Goal: Transaction & Acquisition: Purchase product/service

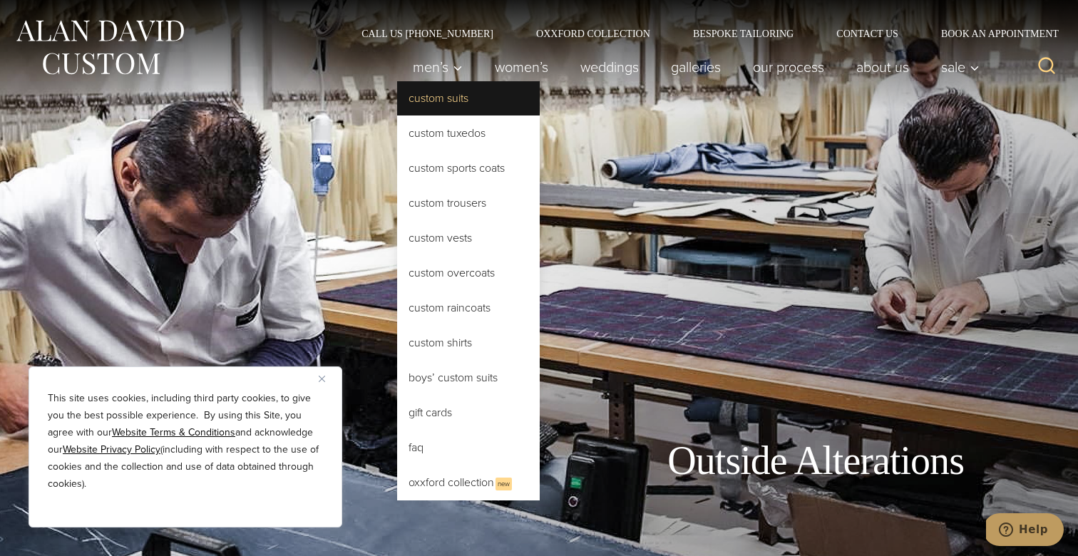
click at [452, 106] on link "Custom Suits" at bounding box center [468, 98] width 143 height 34
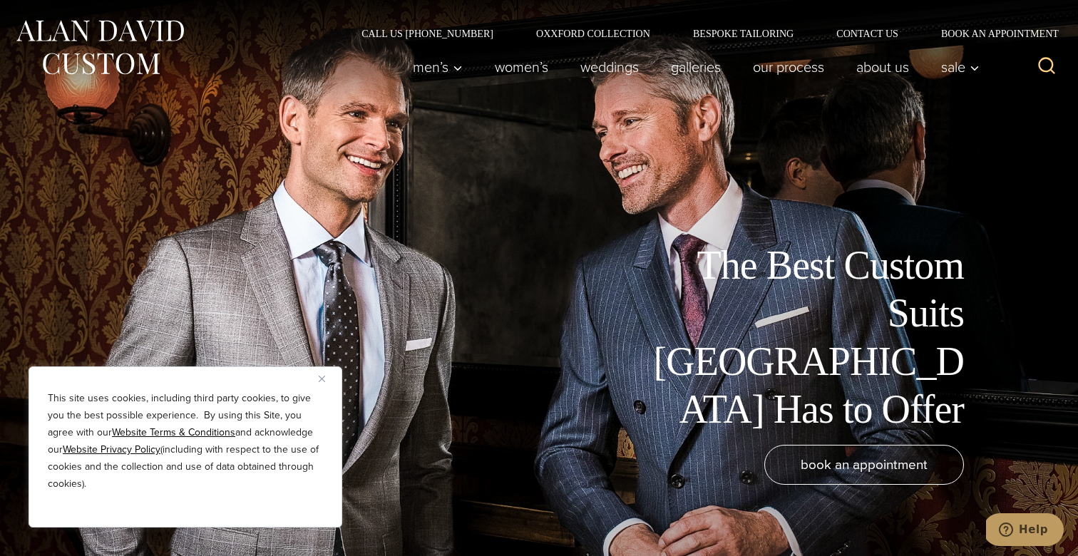
click at [322, 378] on img "Close" at bounding box center [322, 379] width 6 height 6
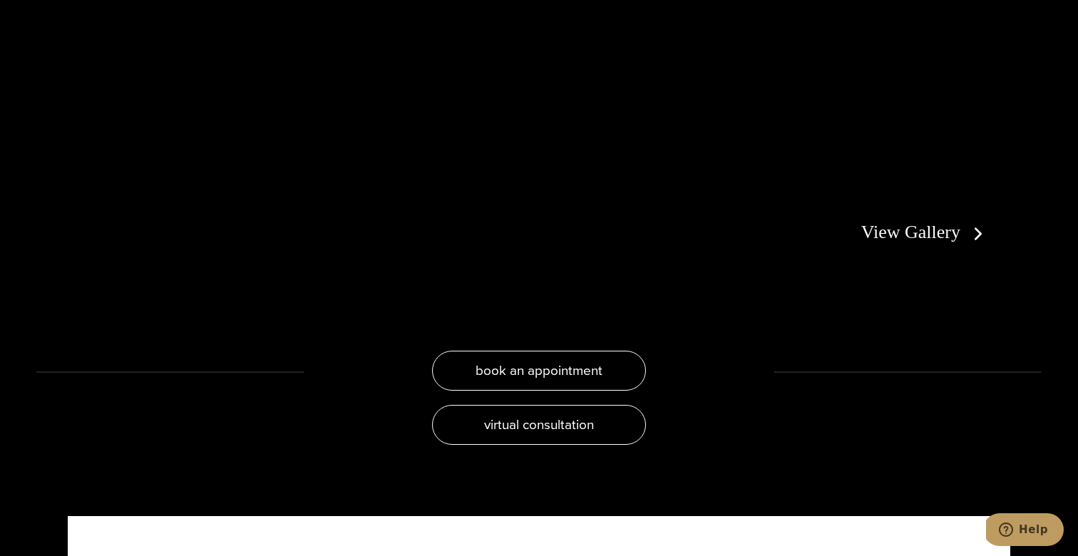
scroll to position [2864, 0]
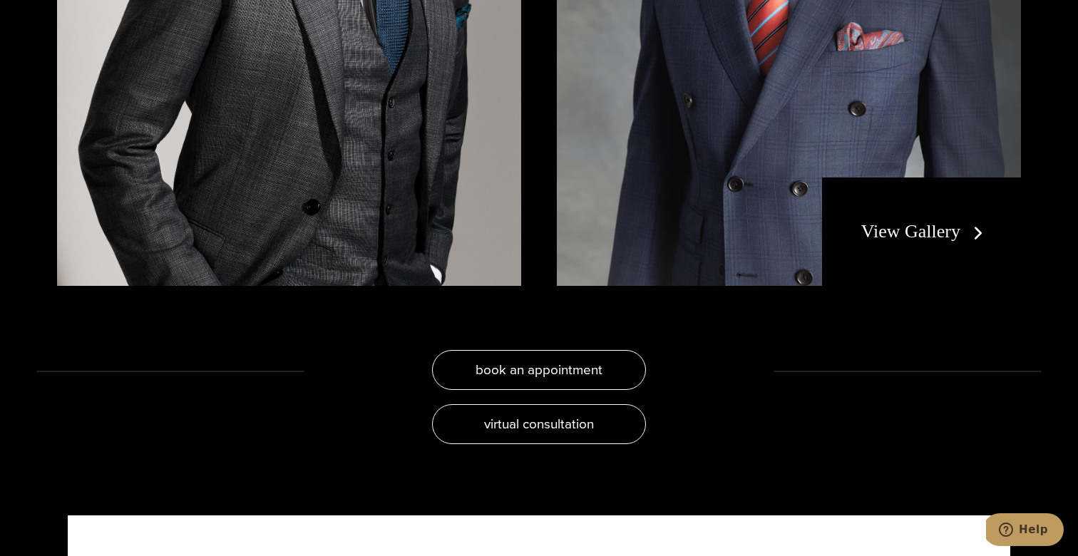
click at [929, 186] on div "View Gallery" at bounding box center [921, 232] width 199 height 108
click at [904, 225] on link "View Gallery" at bounding box center [925, 231] width 128 height 21
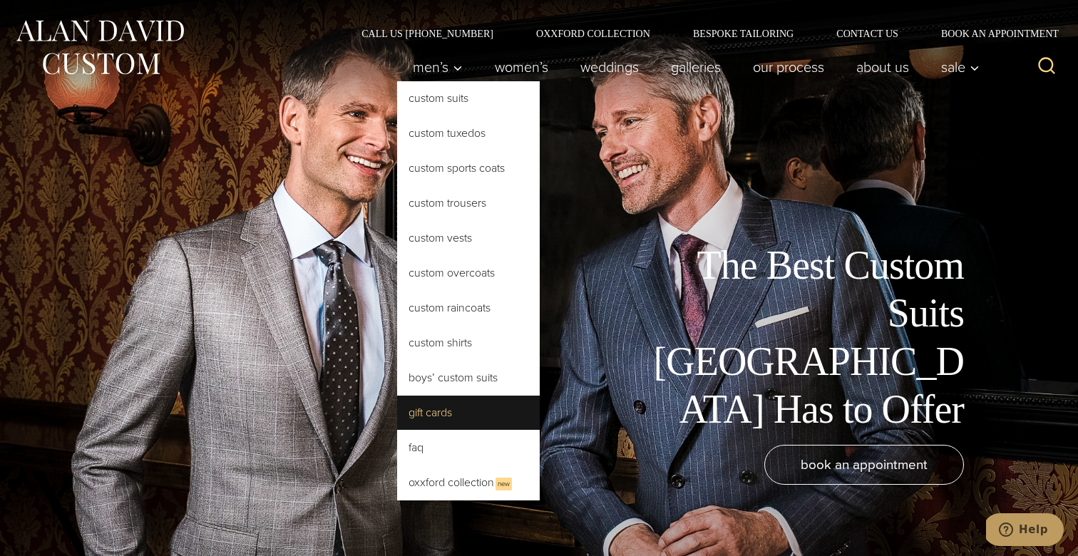
scroll to position [1, 0]
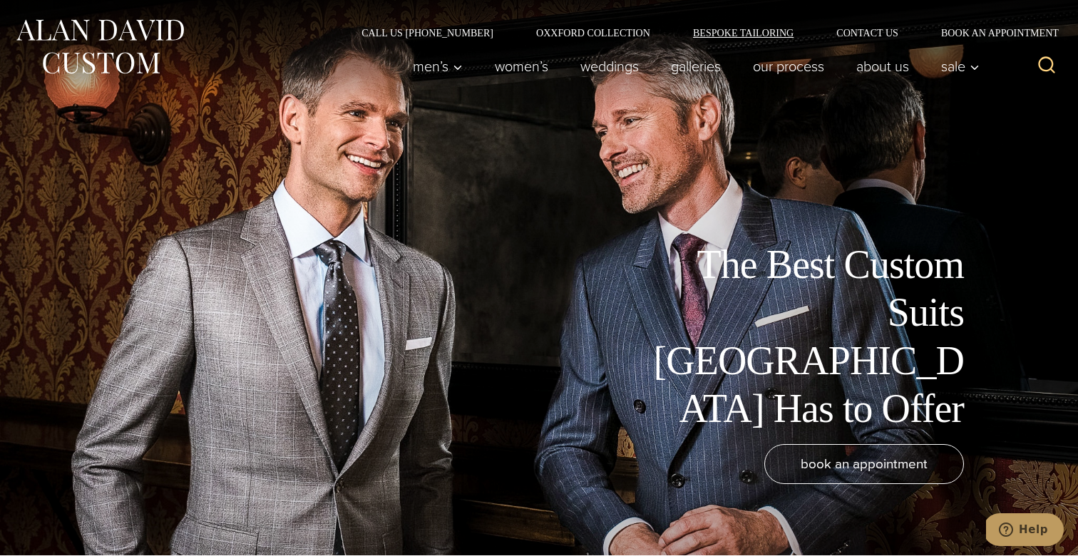
click at [717, 28] on link "Bespoke Tailoring" at bounding box center [743, 33] width 143 height 10
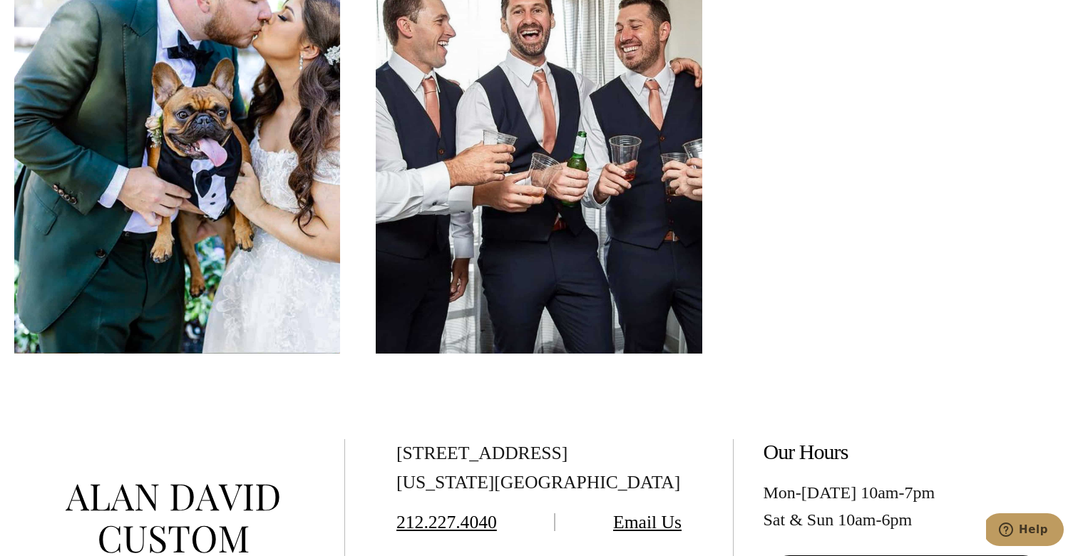
scroll to position [6781, 0]
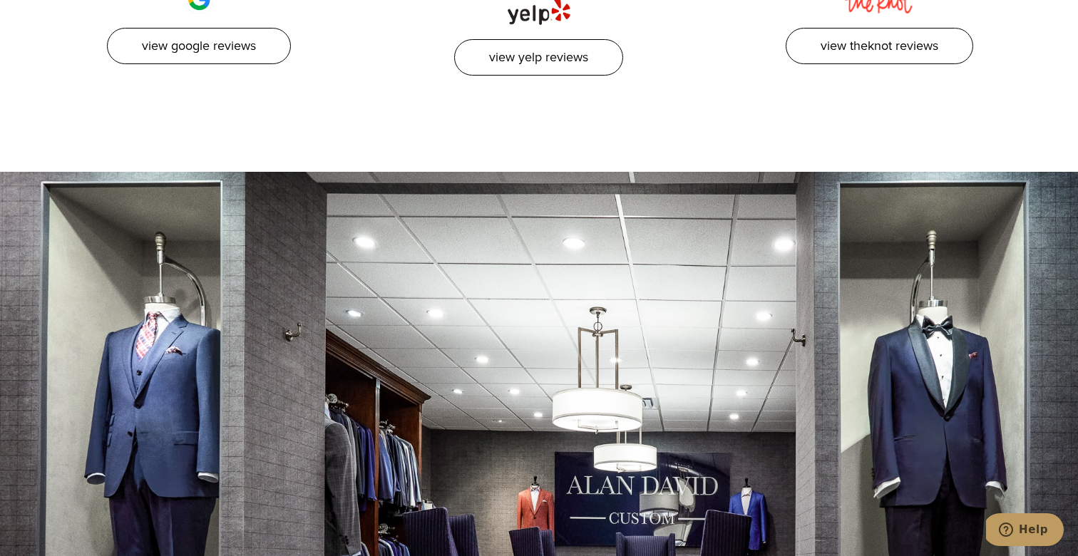
scroll to position [5539, 0]
